Goal: Information Seeking & Learning: Learn about a topic

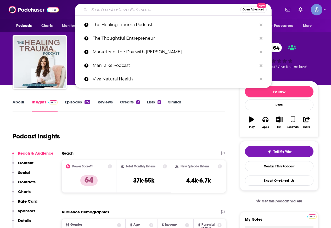
click at [145, 11] on input "Search podcasts, credits, & more..." at bounding box center [164, 9] width 151 height 8
paste input "New Thinking Allowed Audio Podcast"
type input "New Thinking Allowed Audio Podcast"
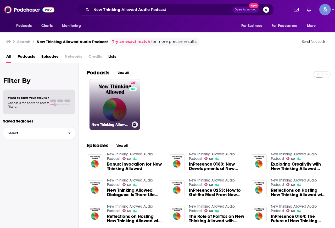
click at [114, 104] on link "60 New Thinking Allowed Audio Podcast" at bounding box center [114, 104] width 51 height 51
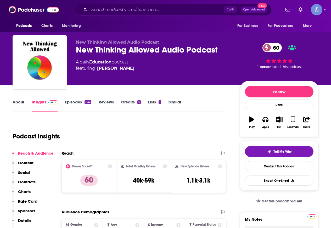
click at [19, 100] on link "About" at bounding box center [19, 106] width 12 height 12
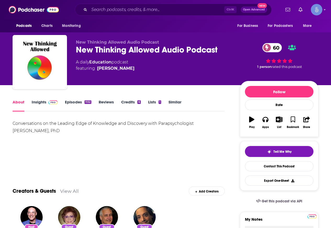
click at [49, 105] on link "Insights" at bounding box center [45, 106] width 26 height 12
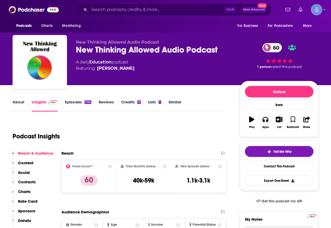
click at [78, 103] on link "Episodes 1132" at bounding box center [78, 106] width 26 height 12
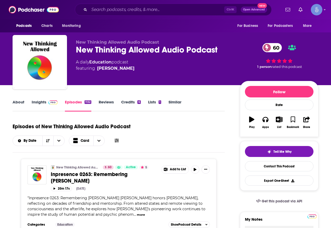
click at [19, 99] on div "About Insights Episodes 1132 Reviews Credits 6 Lists 1 Similar" at bounding box center [119, 105] width 212 height 13
click at [19, 100] on link "About" at bounding box center [19, 106] width 12 height 12
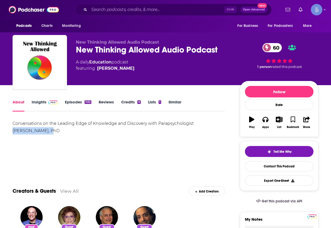
drag, startPoint x: 194, startPoint y: 123, endPoint x: 31, endPoint y: 131, distance: 163.4
click at [31, 131] on div "Conversations on the Leading Edge of Knowledge and Discovery with Parapsycholog…" at bounding box center [119, 127] width 212 height 15
copy div "[PERSON_NAME]"
click at [33, 102] on link "Insights" at bounding box center [45, 106] width 26 height 12
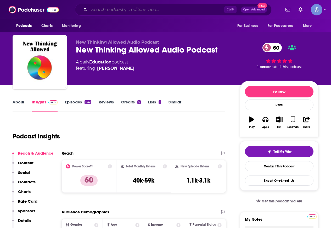
click at [145, 11] on input "Search podcasts, credits, & more..." at bounding box center [156, 9] width 135 height 8
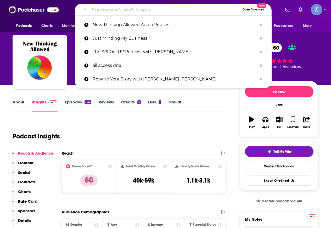
paste input "The No Sugarcoating Podcast"
type input "The No Sugarcoating Podcast"
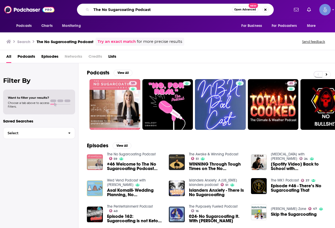
click at [113, 12] on input "The No Sugarcoating Podcast" at bounding box center [161, 9] width 140 height 8
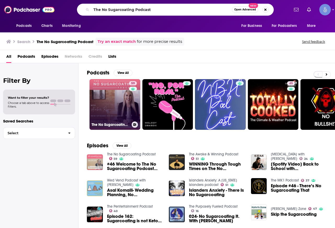
click at [110, 96] on link "59 The No Sugarcoating Podcast" at bounding box center [114, 104] width 51 height 51
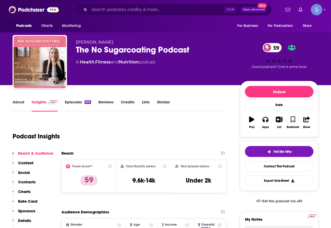
click at [20, 100] on link "About" at bounding box center [19, 106] width 12 height 12
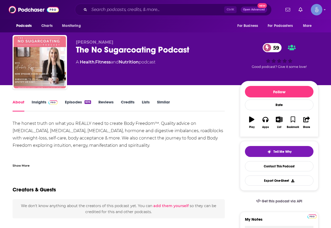
click at [22, 167] on div "Show More" at bounding box center [21, 165] width 17 height 5
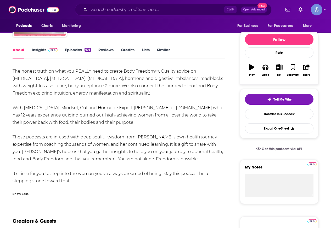
scroll to position [78, 0]
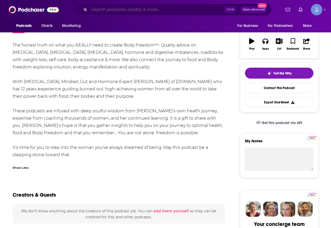
click at [135, 10] on input "Search podcasts, credits, & more..." at bounding box center [156, 9] width 135 height 8
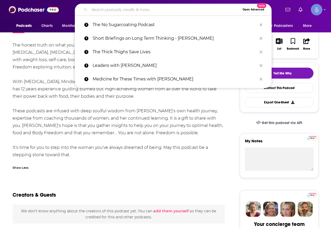
paste input "Win [DATE]: Your Roadmap to Wholeness"
type input "Win [DATE]: Your Roadmap to Wholeness"
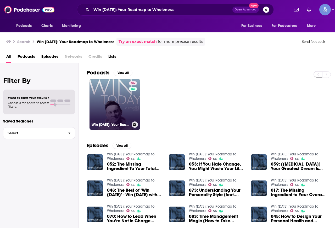
click at [127, 106] on link "56 Win [DATE]: Your Roadmap to Wholeness" at bounding box center [114, 104] width 51 height 51
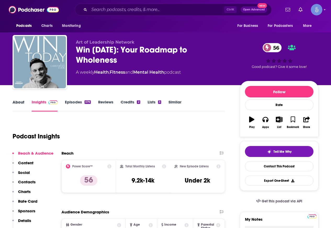
click at [25, 101] on div "About" at bounding box center [22, 106] width 19 height 12
click at [20, 102] on link "About" at bounding box center [19, 106] width 12 height 12
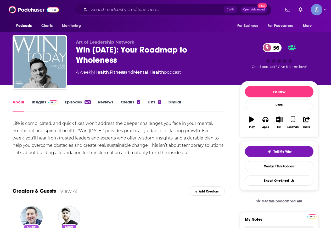
click at [42, 101] on link "Insights" at bounding box center [45, 106] width 26 height 12
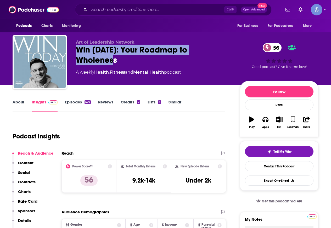
drag, startPoint x: 132, startPoint y: 63, endPoint x: 72, endPoint y: 47, distance: 62.4
click at [72, 47] on div "Art of Leadership Network Win [DATE]: Your Roadmap to Wholeness 56 A weekly Hea…" at bounding box center [166, 63] width 306 height 56
copy h2 "Win [DATE]: Your Roadmap to Wholeness"
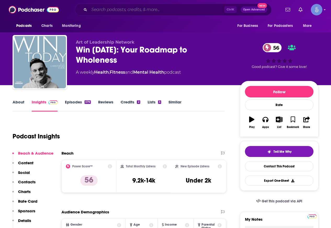
click at [115, 11] on input "Search podcasts, credits, & more..." at bounding box center [156, 9] width 135 height 8
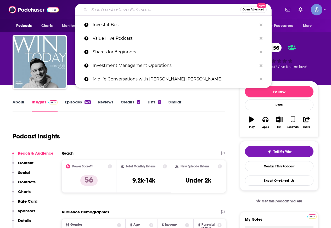
paste input "Powerhouse Women"
type input "Powerhouse Women"
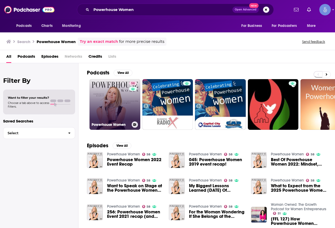
click at [119, 90] on link "58 Powerhouse Women" at bounding box center [114, 104] width 51 height 51
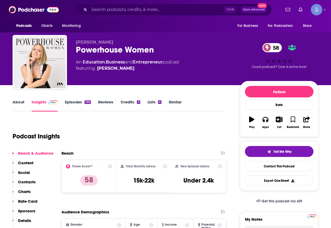
click at [24, 107] on link "About" at bounding box center [19, 106] width 12 height 12
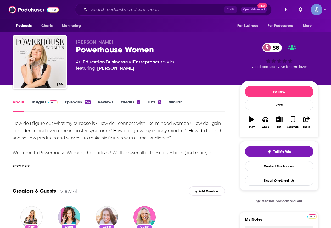
click at [29, 165] on div "Show More" at bounding box center [21, 165] width 17 height 5
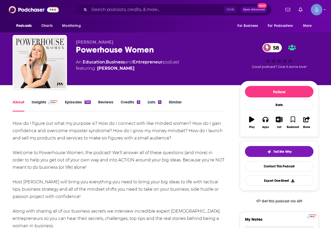
click at [57, 105] on link "Insights" at bounding box center [45, 106] width 26 height 12
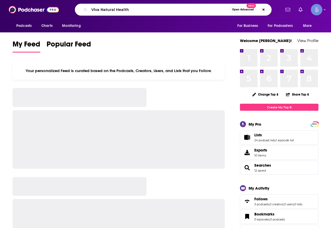
type input "Viva Natural Health"
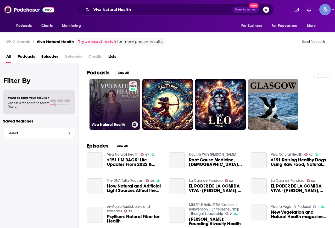
click at [111, 97] on link "47 Viva Natural Health" at bounding box center [114, 104] width 51 height 51
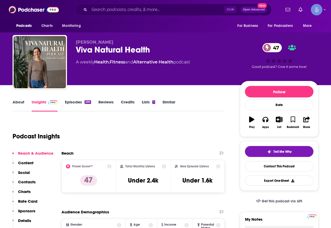
click at [21, 105] on link "About" at bounding box center [19, 106] width 12 height 12
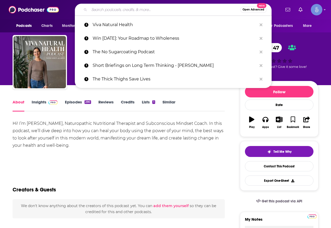
click at [113, 13] on input "Search podcasts, credits, & more..." at bounding box center [164, 9] width 151 height 8
paste input "Midlife Conversations with [PERSON_NAME] [PERSON_NAME]"
type input "Midlife Conversations with [PERSON_NAME] [PERSON_NAME]"
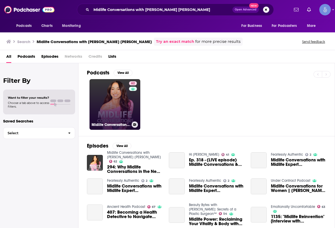
click at [113, 112] on link "62 Midlife Conversations with Natalie Jill" at bounding box center [114, 104] width 51 height 51
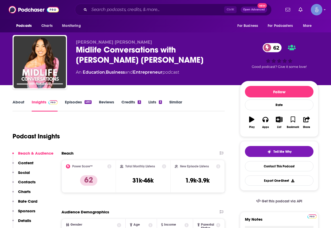
click at [18, 101] on link "About" at bounding box center [19, 106] width 12 height 12
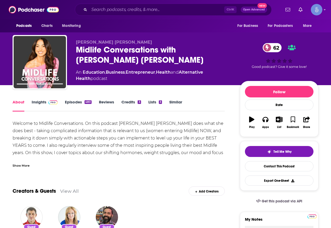
click at [26, 163] on div "Show More" at bounding box center [21, 165] width 17 height 5
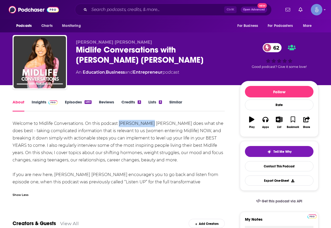
drag, startPoint x: 140, startPoint y: 123, endPoint x: 119, endPoint y: 125, distance: 21.6
click at [119, 125] on div "Welcome to Midlife Conversations. On this podcast Natalie Jill does what she do…" at bounding box center [119, 156] width 212 height 73
copy div "Natalie Jill"
click at [151, 127] on div "Welcome to Midlife Conversations. On this podcast Natalie Jill does what she do…" at bounding box center [119, 156] width 212 height 73
click at [43, 105] on link "Insights" at bounding box center [45, 106] width 26 height 12
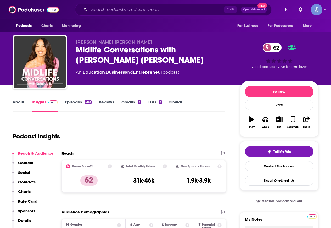
click at [22, 103] on link "About" at bounding box center [19, 106] width 12 height 12
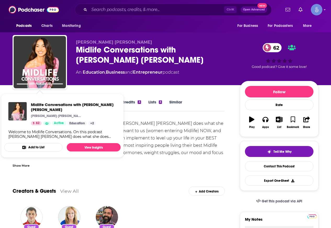
click at [27, 168] on div "Show More" at bounding box center [21, 165] width 17 height 5
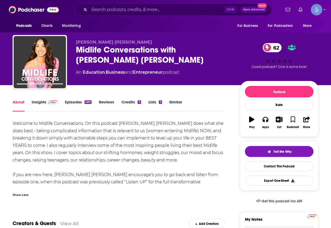
click at [46, 100] on link "Insights" at bounding box center [45, 106] width 26 height 12
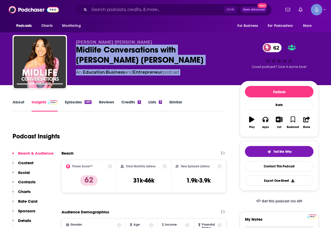
drag, startPoint x: 241, startPoint y: 45, endPoint x: 76, endPoint y: 56, distance: 165.4
click at [76, 56] on div "Natalie Jill Midlife Conversations with Natalie Jill 62 An Education , Business…" at bounding box center [197, 63] width 242 height 47
click at [88, 48] on div "Midlife Conversations with Natalie Jill 62" at bounding box center [154, 55] width 156 height 20
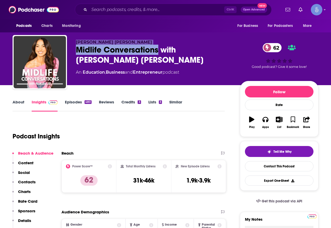
drag, startPoint x: 75, startPoint y: 41, endPoint x: 160, endPoint y: 55, distance: 85.4
click at [160, 55] on div "Natalie Jill Midlife Conversations with Natalie Jill 62 An Education , Business…" at bounding box center [166, 63] width 306 height 56
copy div "Natalie Jill Midlife Conversations"
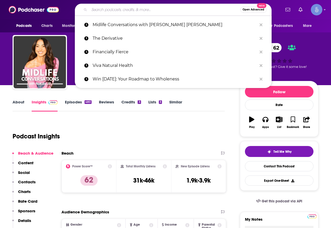
click at [147, 12] on input "Search podcasts, credits, & more..." at bounding box center [164, 9] width 151 height 8
paste input "Mindfulness Mode"
type input "Mindfulness Mode"
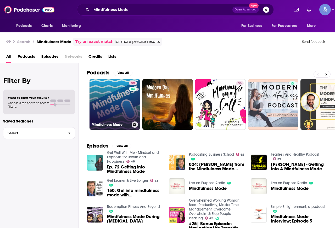
click at [115, 106] on link "59 Mindfulness Mode" at bounding box center [114, 104] width 51 height 51
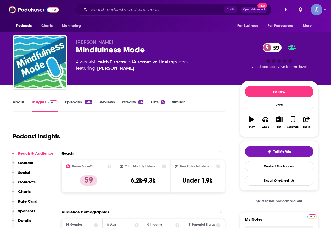
click at [22, 106] on link "About" at bounding box center [19, 106] width 12 height 12
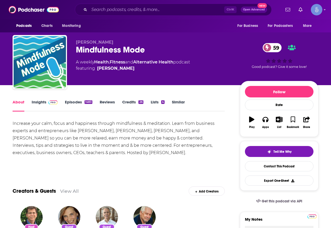
drag, startPoint x: 76, startPoint y: 154, endPoint x: 107, endPoint y: 154, distance: 31.6
click at [107, 154] on div "Increase your calm, focus and happiness through mindfulness & meditation. Learn…" at bounding box center [119, 138] width 212 height 37
copy div "Bruce Langford"
click at [35, 104] on link "Insights" at bounding box center [45, 106] width 26 height 12
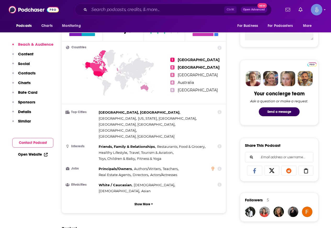
scroll to position [418, 0]
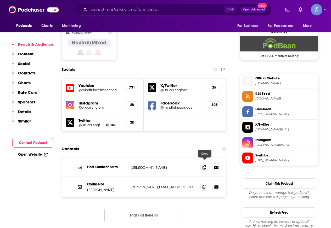
click at [203, 185] on icon at bounding box center [204, 187] width 4 height 4
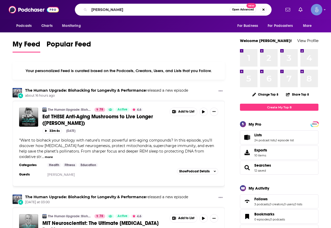
type input "jim rutt"
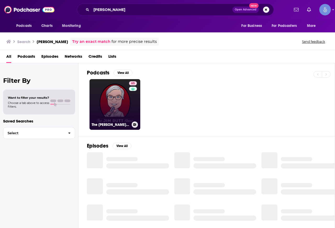
click at [114, 87] on link "65 The Jim Rutt Show" at bounding box center [114, 104] width 51 height 51
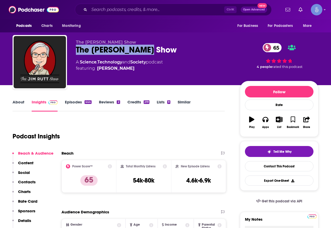
drag, startPoint x: 147, startPoint y: 48, endPoint x: 70, endPoint y: 52, distance: 77.5
click at [70, 52] on div "The Jim Rutt Show The Jim Rutt Show 65 A Science , Technology and Society podca…" at bounding box center [166, 63] width 306 height 56
copy h2 "The Jim Rutt Show"
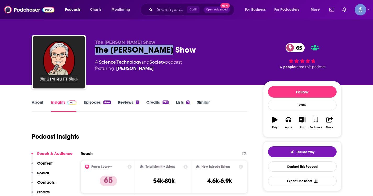
copy h2 "The Jim Rutt Show"
click at [129, 46] on div "The Jim Rutt Show 65" at bounding box center [175, 50] width 160 height 10
drag, startPoint x: 140, startPoint y: 50, endPoint x: 112, endPoint y: 46, distance: 28.5
click at [112, 46] on div "The Jim Rutt Show 65" at bounding box center [175, 50] width 160 height 10
copy h2 "Jim Rutt"
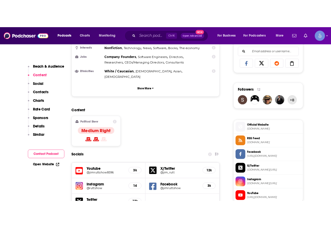
scroll to position [340, 0]
